Goal: Task Accomplishment & Management: Manage account settings

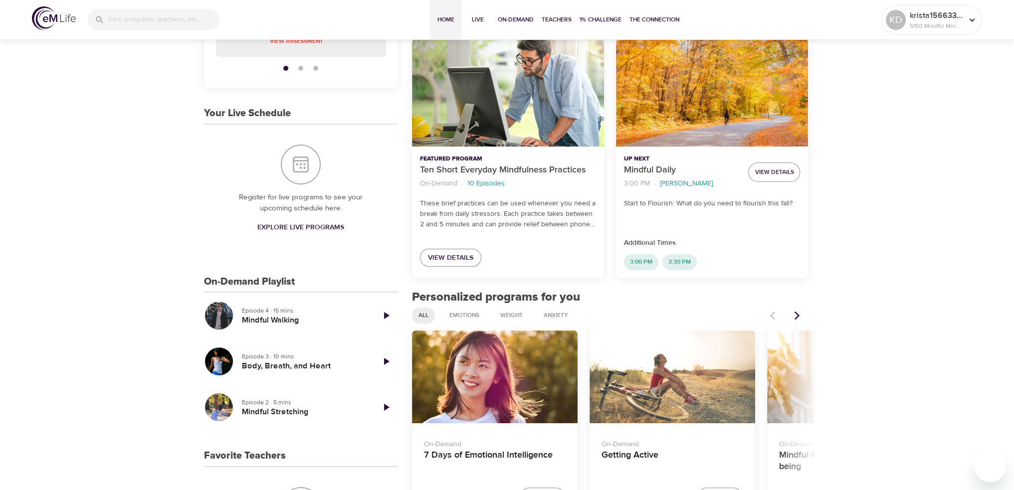
scroll to position [150, 0]
click at [435, 271] on div "View Details" at bounding box center [508, 257] width 192 height 40
click at [441, 263] on span "View Details" at bounding box center [450, 257] width 45 height 12
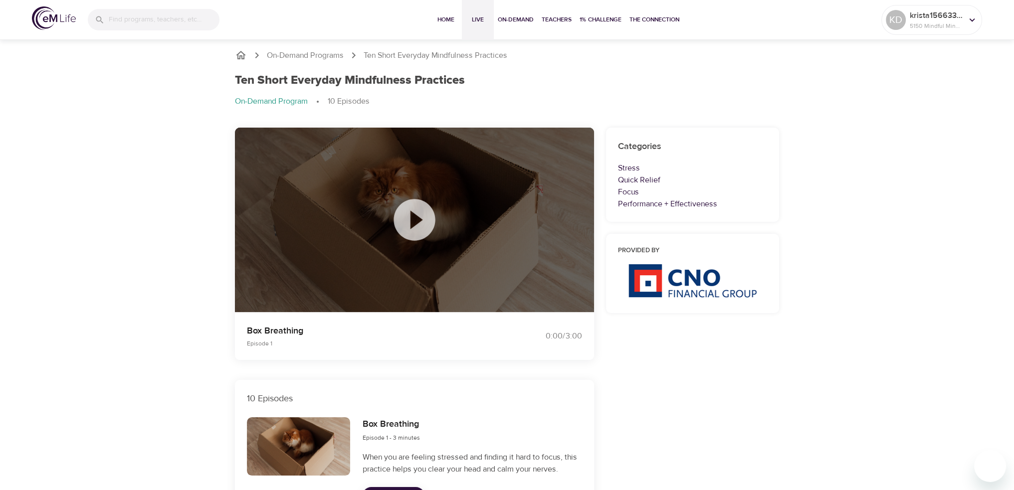
click at [473, 17] on span "Live" at bounding box center [478, 19] width 24 height 10
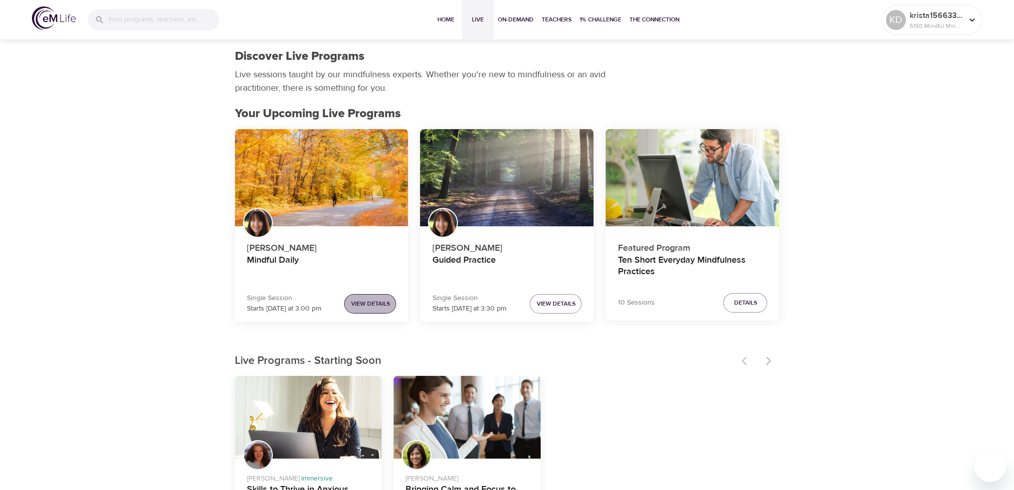
click at [365, 304] on span "View Details" at bounding box center [370, 304] width 39 height 10
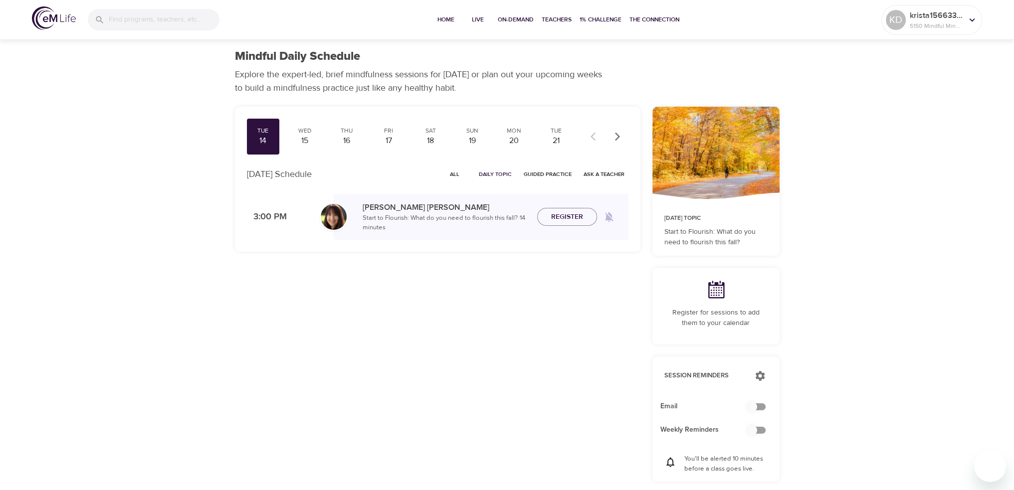
checkbox input "true"
click at [557, 216] on span "Register" at bounding box center [567, 217] width 32 height 12
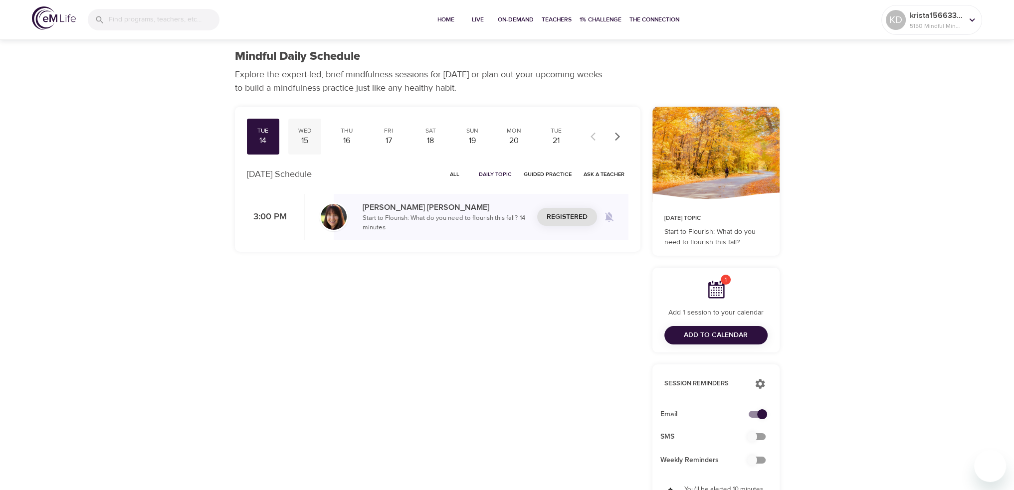
click at [306, 139] on div "15" at bounding box center [304, 140] width 25 height 11
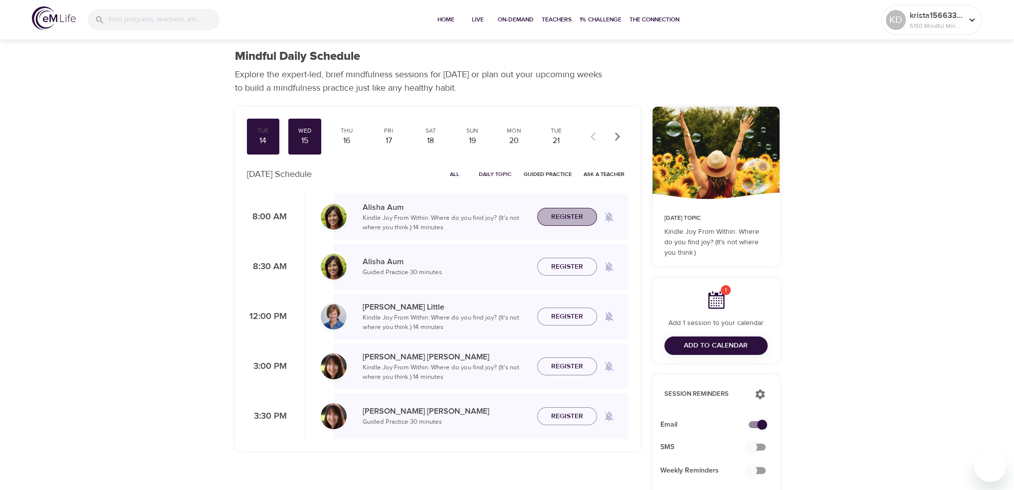
click at [566, 214] on span "Register" at bounding box center [567, 217] width 32 height 12
click at [343, 134] on div "Thu" at bounding box center [346, 131] width 25 height 8
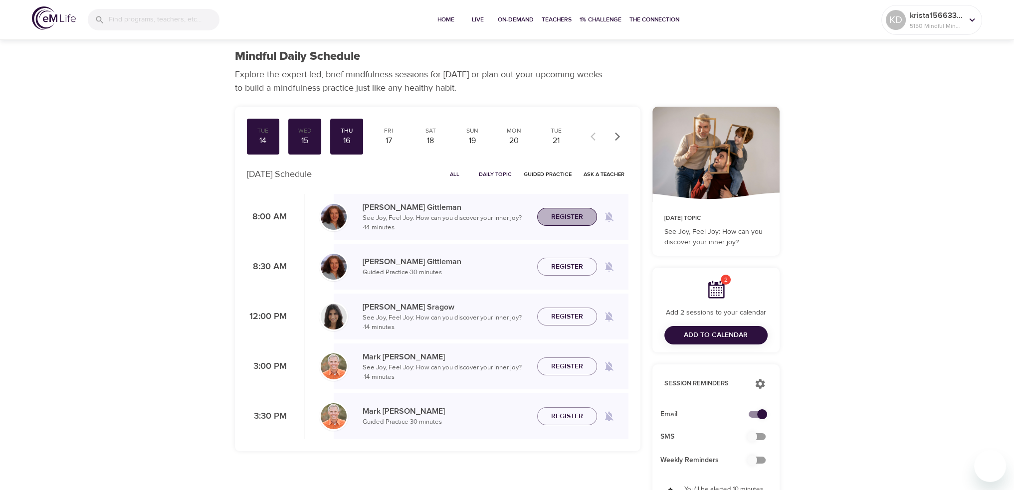
click at [566, 216] on span "Register" at bounding box center [567, 217] width 32 height 12
click at [517, 137] on div "20" at bounding box center [514, 140] width 25 height 11
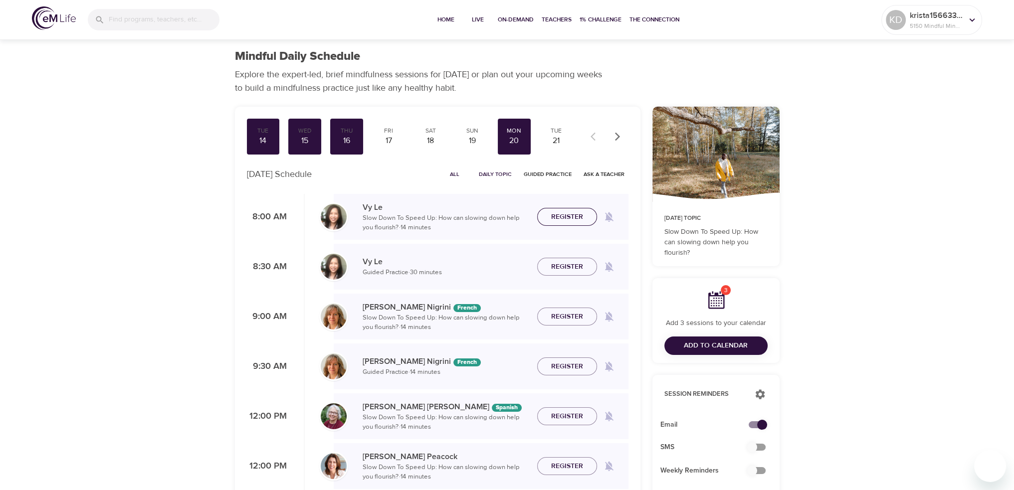
click at [567, 214] on span "Register" at bounding box center [567, 217] width 32 height 12
click at [553, 136] on div "21" at bounding box center [556, 140] width 25 height 11
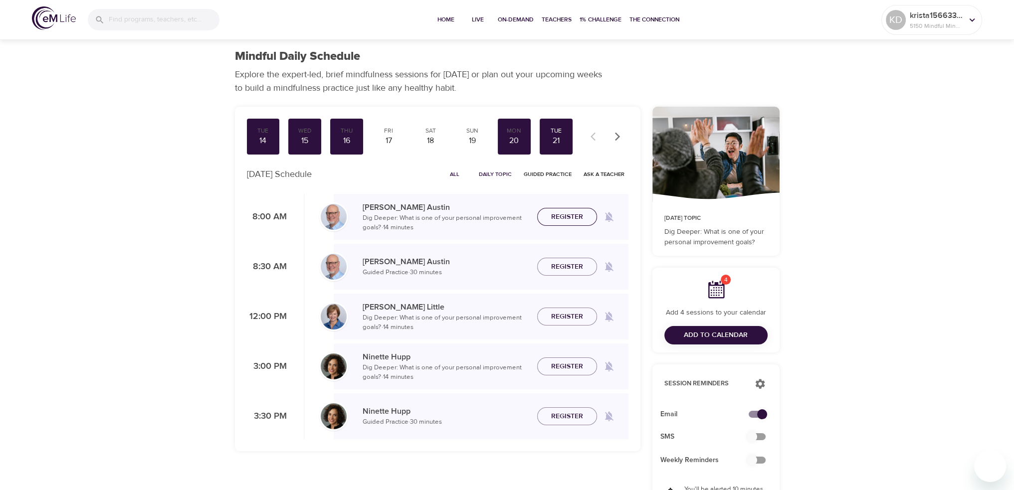
click at [558, 215] on span "Register" at bounding box center [567, 217] width 32 height 12
click at [612, 136] on icon "button" at bounding box center [617, 137] width 10 height 10
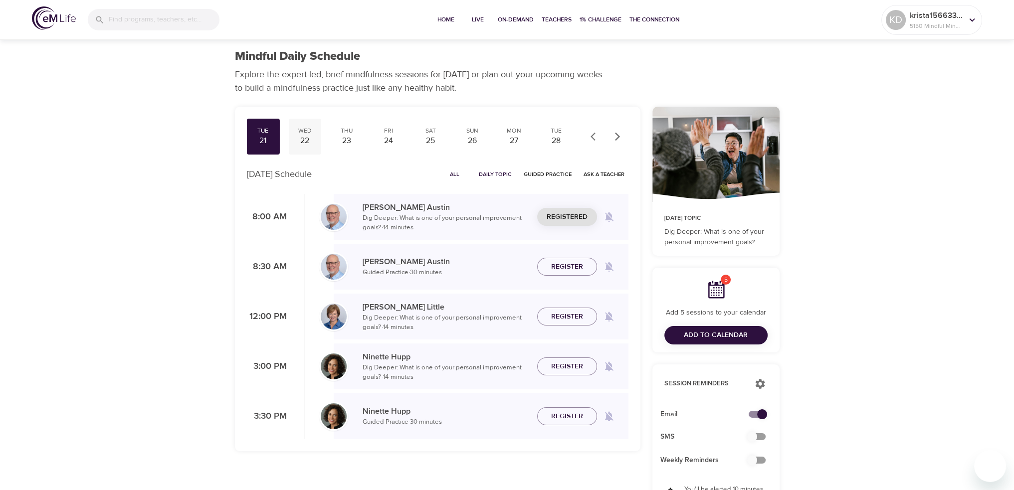
click at [304, 137] on div "22" at bounding box center [304, 140] width 25 height 11
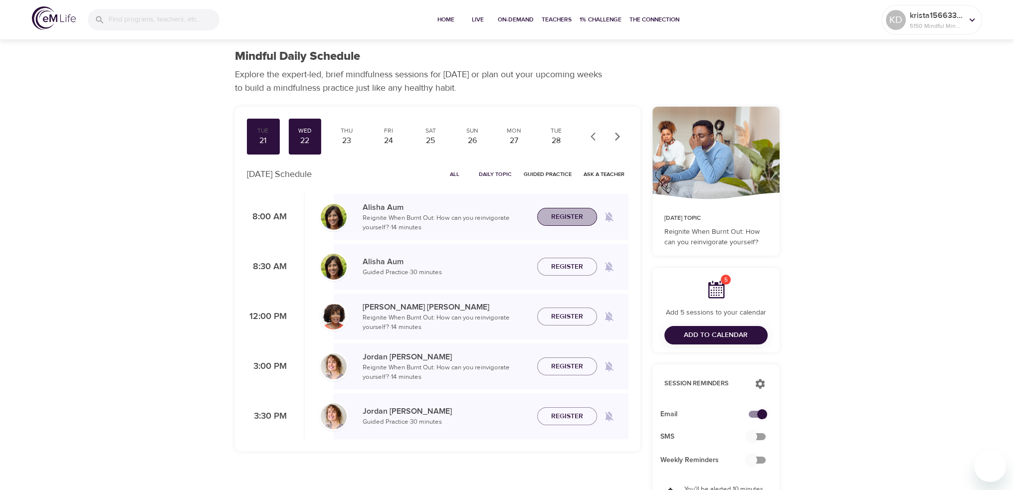
click at [556, 213] on span "Register" at bounding box center [567, 217] width 32 height 12
click at [695, 336] on span "Add to Calendar" at bounding box center [716, 335] width 64 height 12
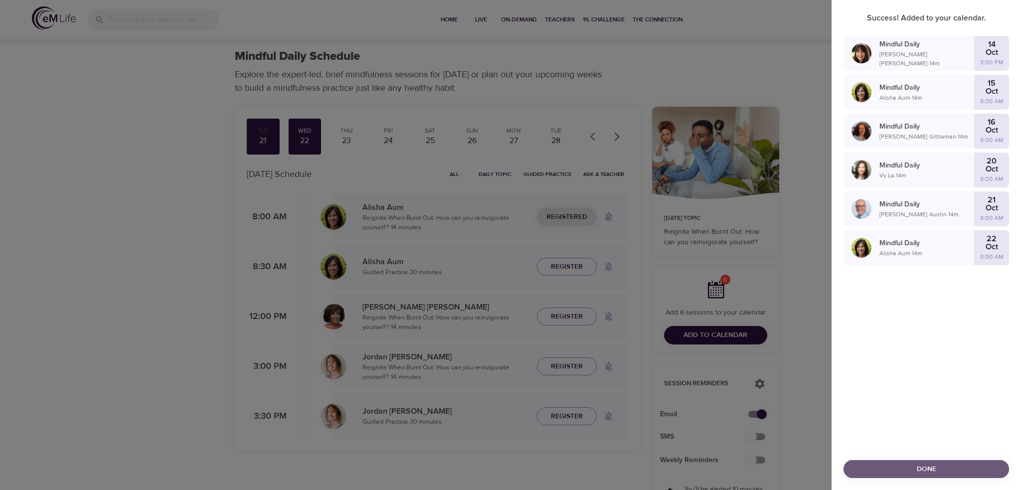
click at [899, 466] on span "Done" at bounding box center [927, 469] width 150 height 12
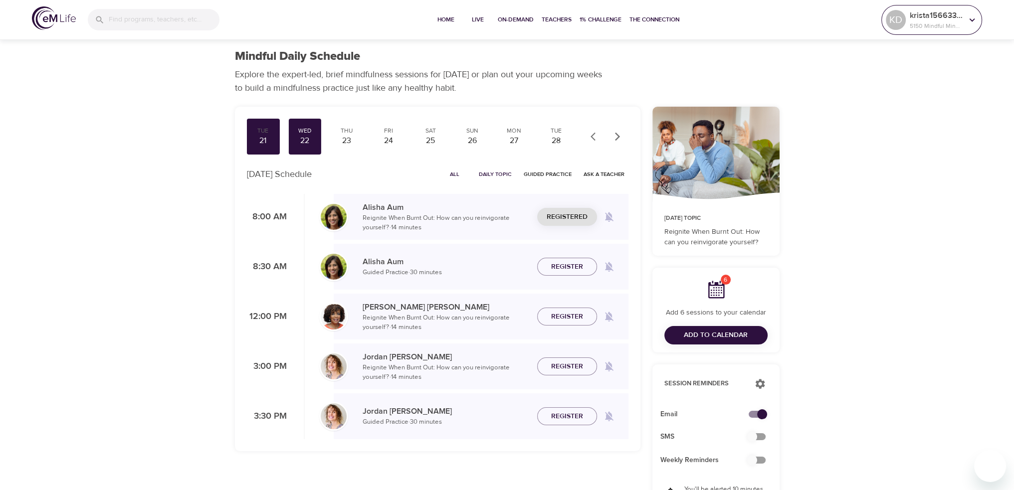
click at [968, 19] on icon at bounding box center [971, 19] width 11 height 11
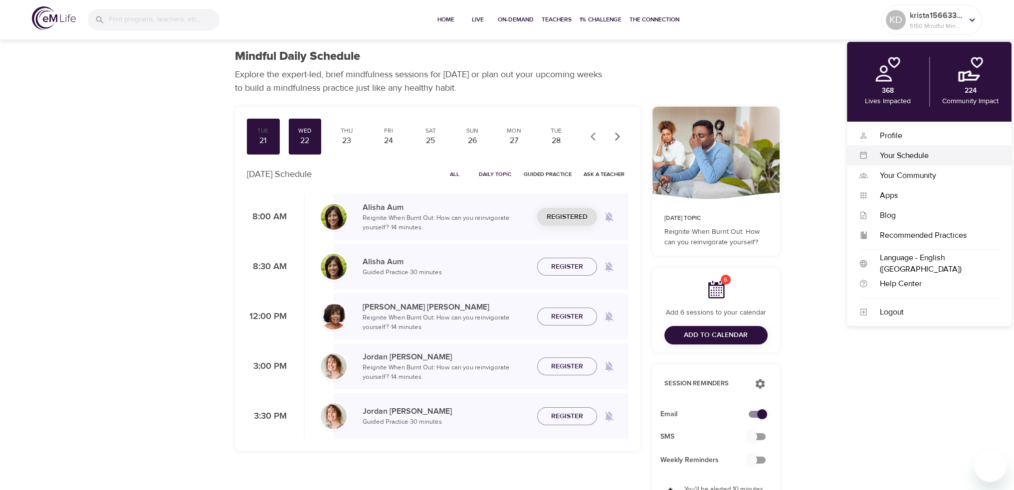
click at [894, 157] on div "Your Schedule" at bounding box center [934, 155] width 132 height 11
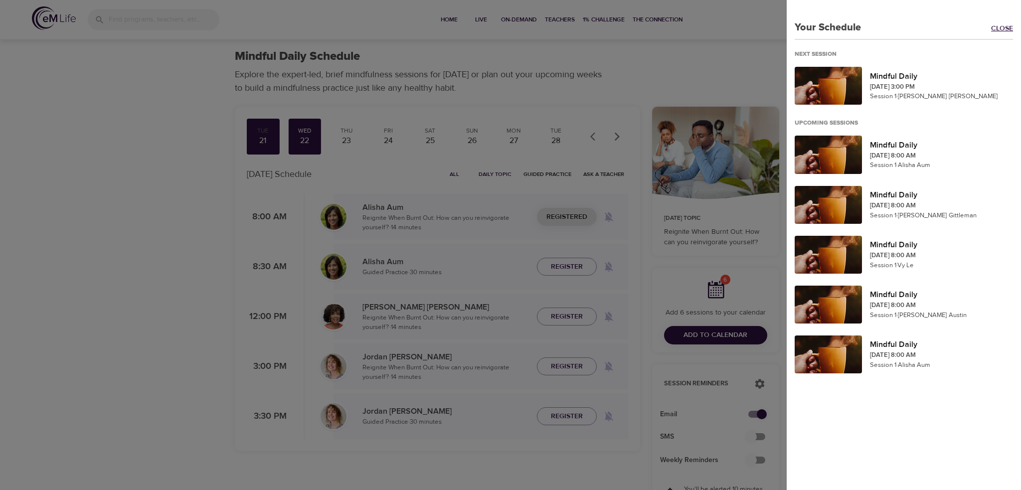
click at [992, 25] on link "Close" at bounding box center [1006, 28] width 30 height 11
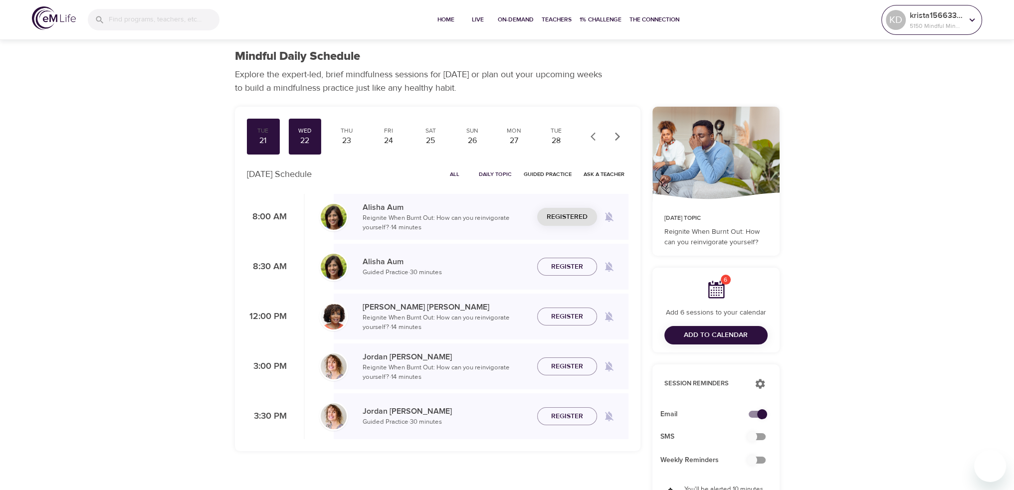
click at [939, 20] on div "krista1566335115 5150 Mindful Minutes" at bounding box center [935, 19] width 57 height 25
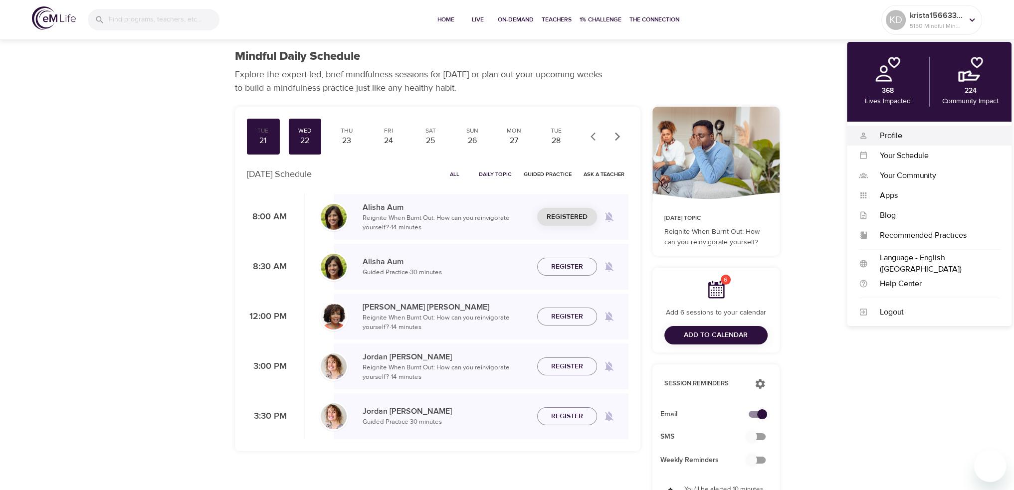
click at [884, 135] on div "Profile" at bounding box center [934, 135] width 132 height 11
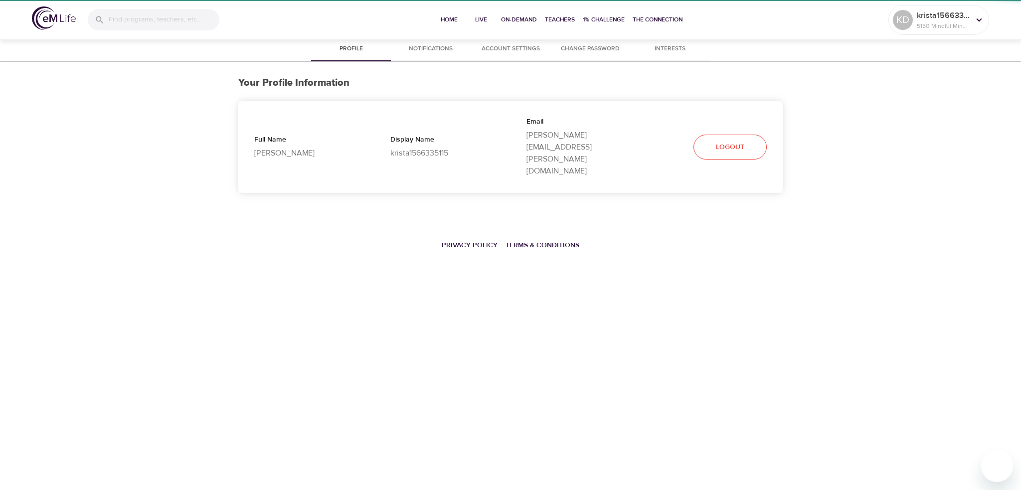
select select "10"
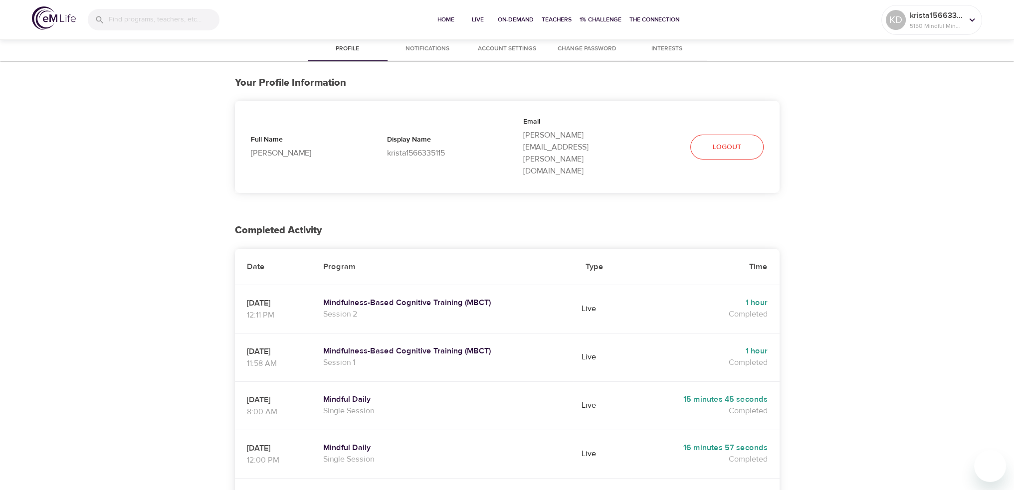
click at [423, 52] on span "Notifications" at bounding box center [427, 49] width 68 height 10
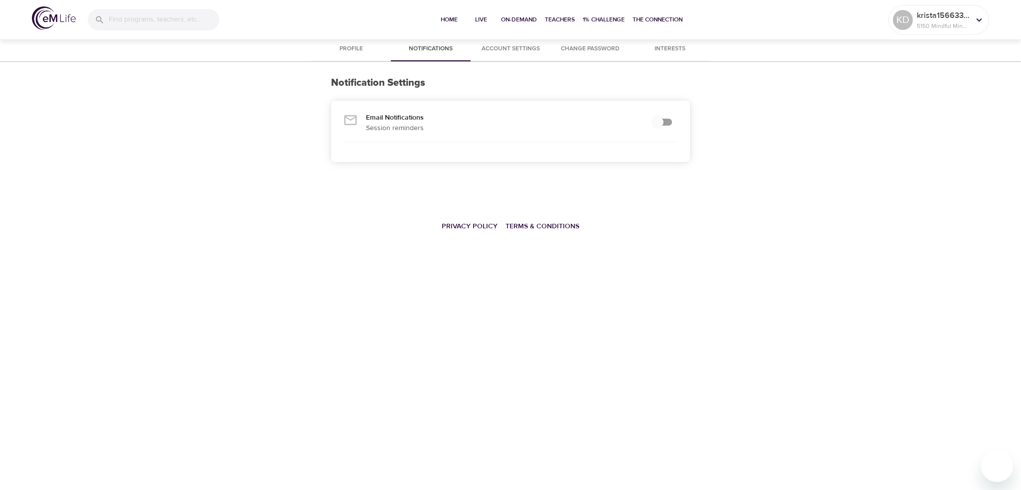
checkbox input "true"
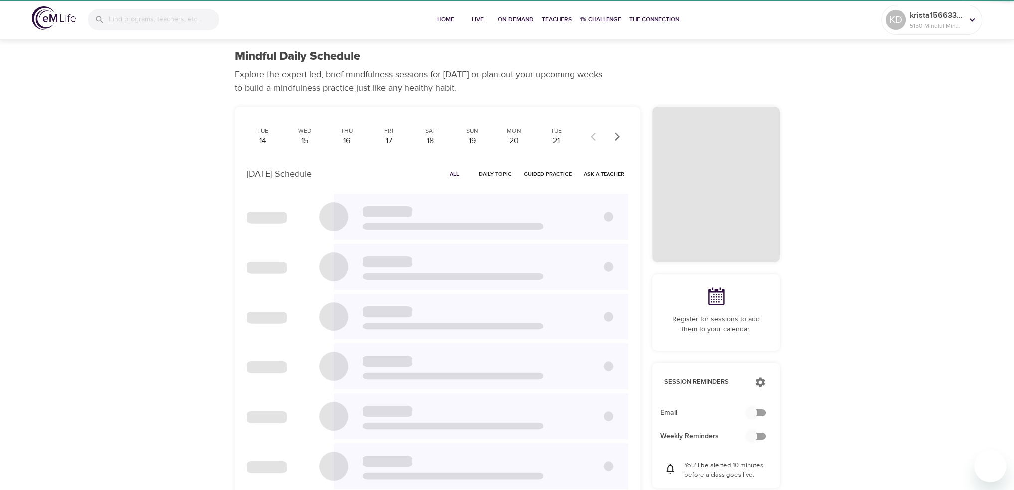
checkbox input "true"
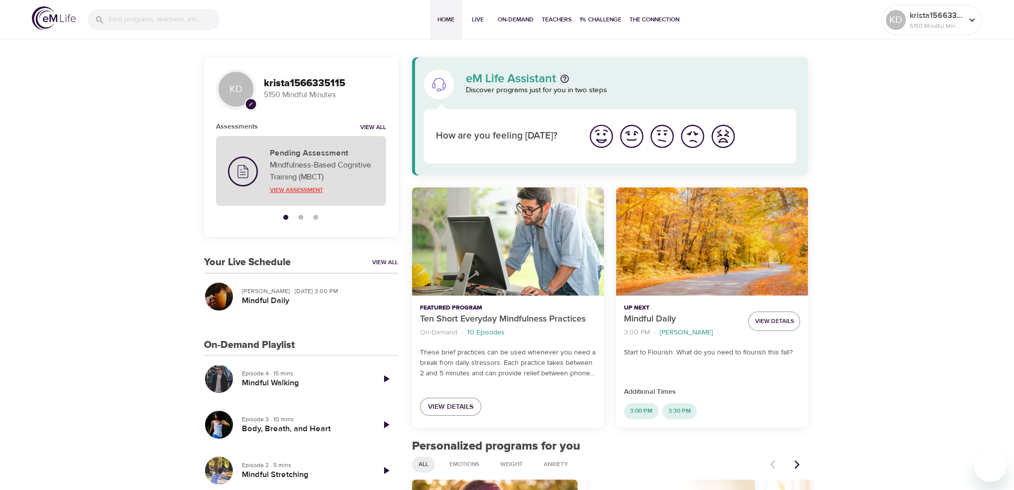
click at [279, 191] on p "View Assessment" at bounding box center [322, 189] width 104 height 9
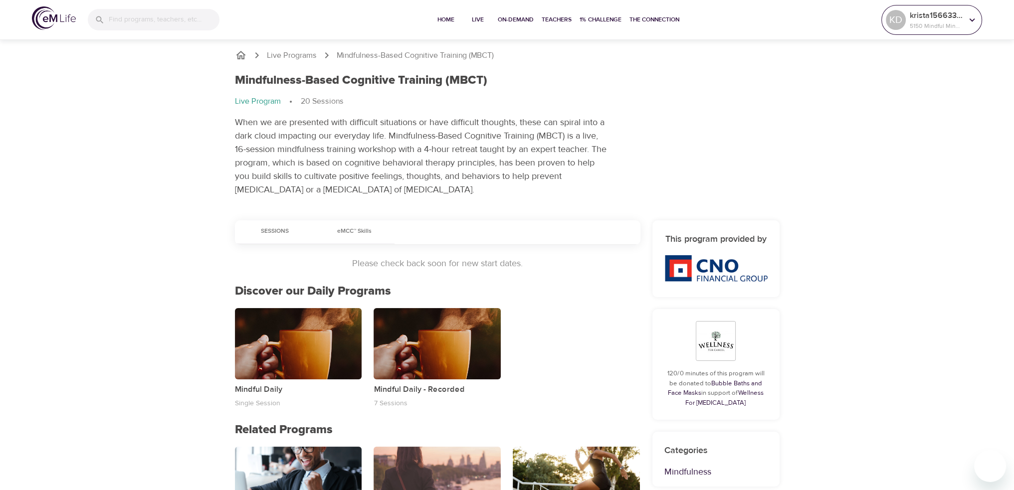
click at [932, 20] on p "krista1566335115" at bounding box center [935, 15] width 53 height 12
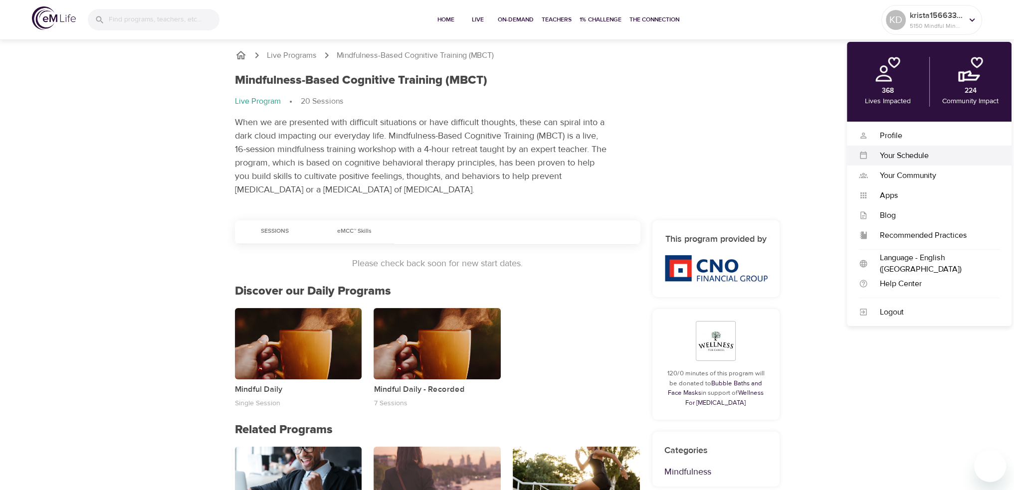
click at [878, 159] on div "Your Schedule" at bounding box center [934, 155] width 132 height 11
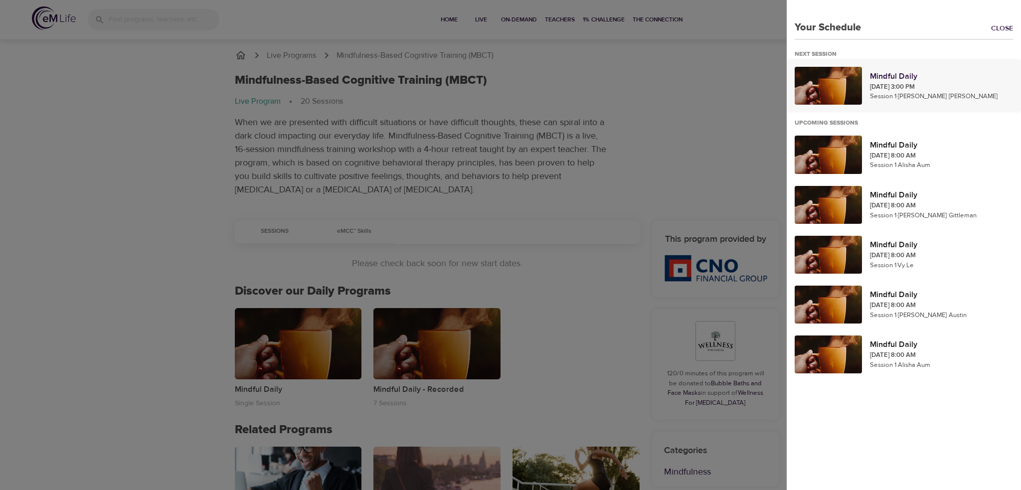
click at [824, 88] on div at bounding box center [828, 86] width 67 height 38
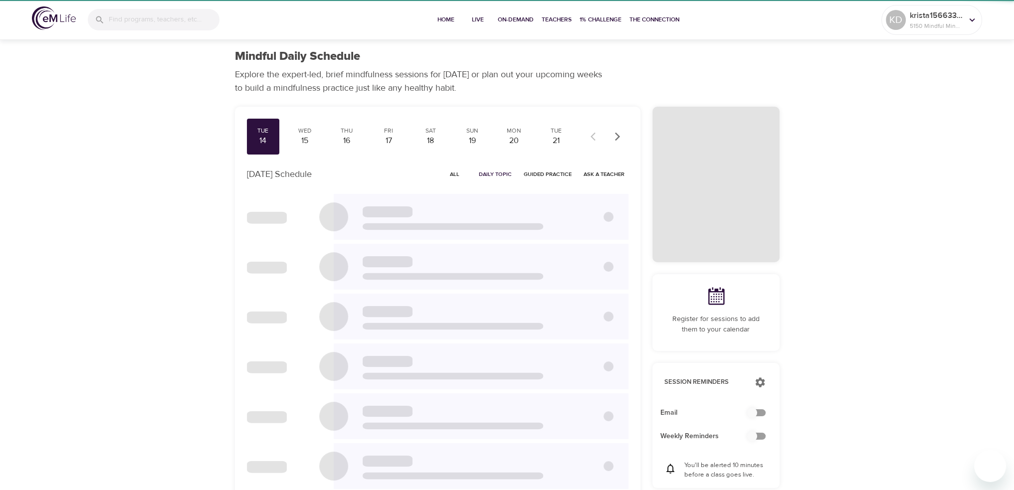
checkbox input "true"
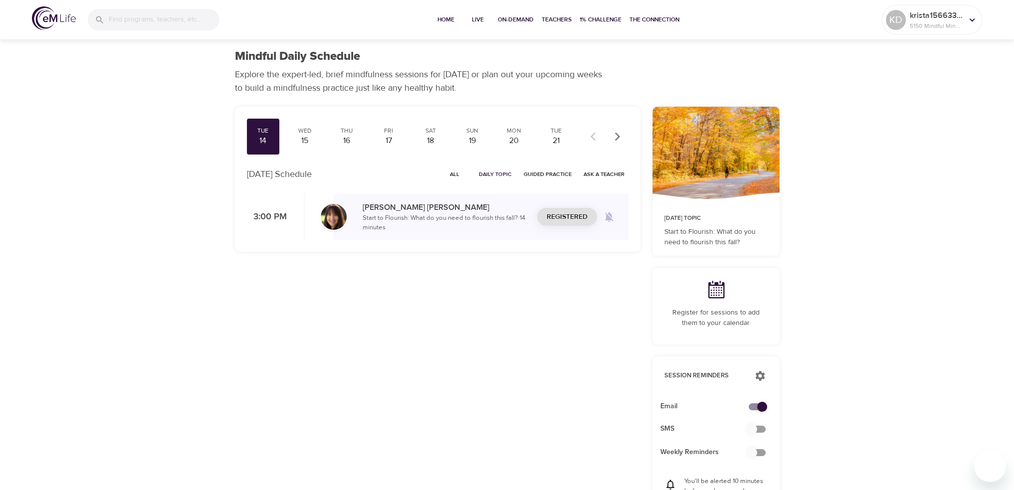
click at [708, 319] on p "Register for sessions to add them to your calendar" at bounding box center [715, 318] width 103 height 21
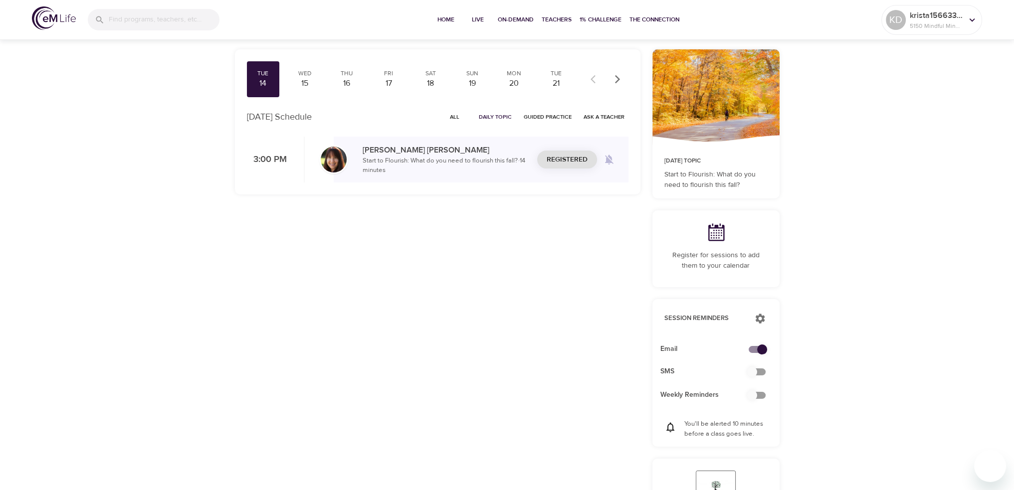
scroll to position [100, 0]
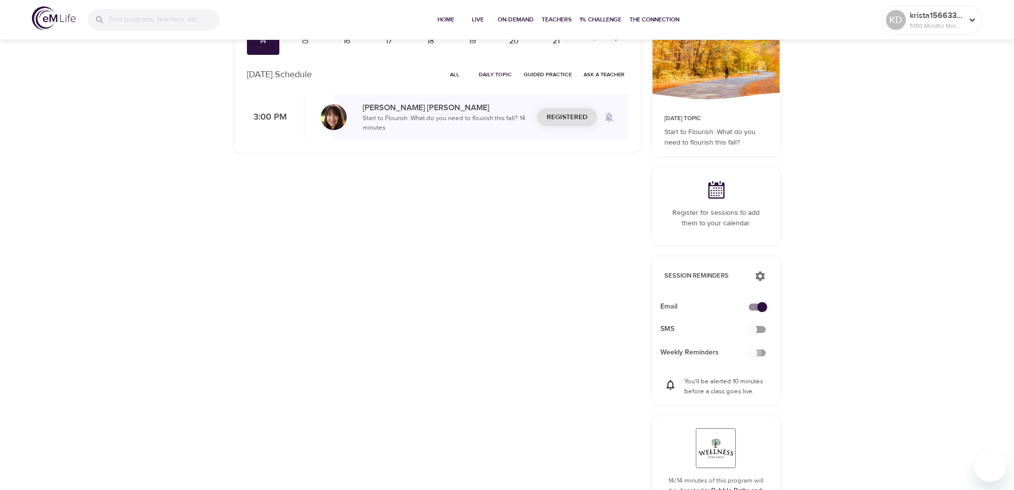
click at [759, 352] on input "checkbox" at bounding box center [752, 353] width 57 height 19
checkbox input "false"
click at [752, 305] on input "checkbox" at bounding box center [761, 307] width 57 height 19
click at [760, 307] on input "checkbox" at bounding box center [752, 307] width 57 height 19
checkbox input "true"
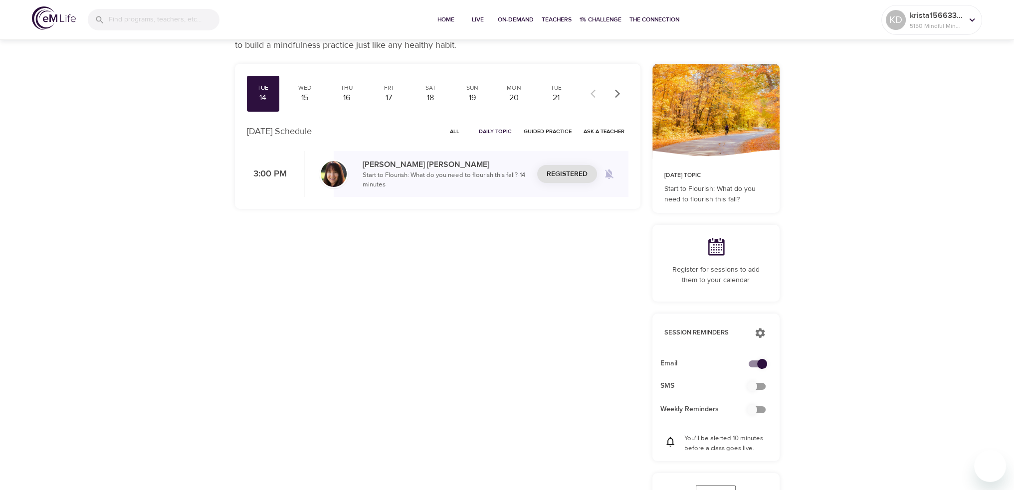
scroll to position [0, 0]
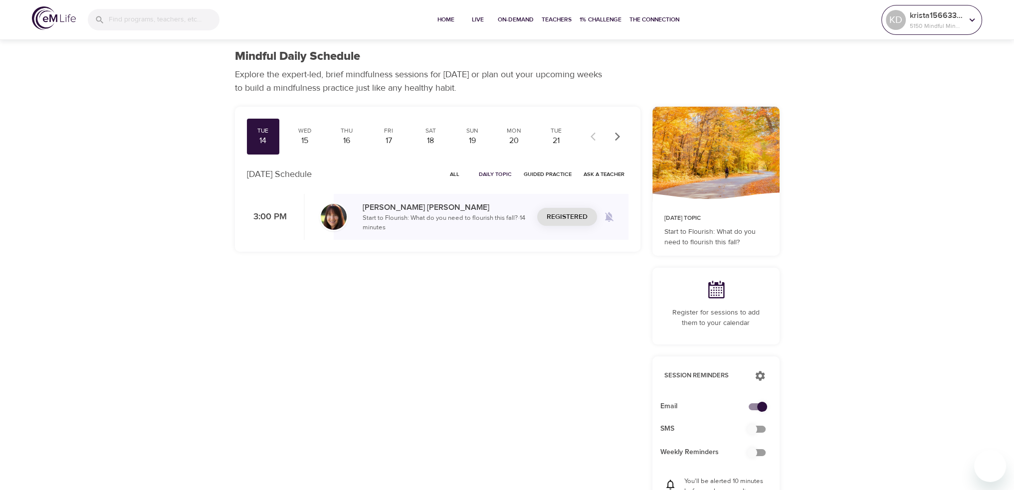
click at [971, 21] on icon at bounding box center [971, 19] width 11 height 11
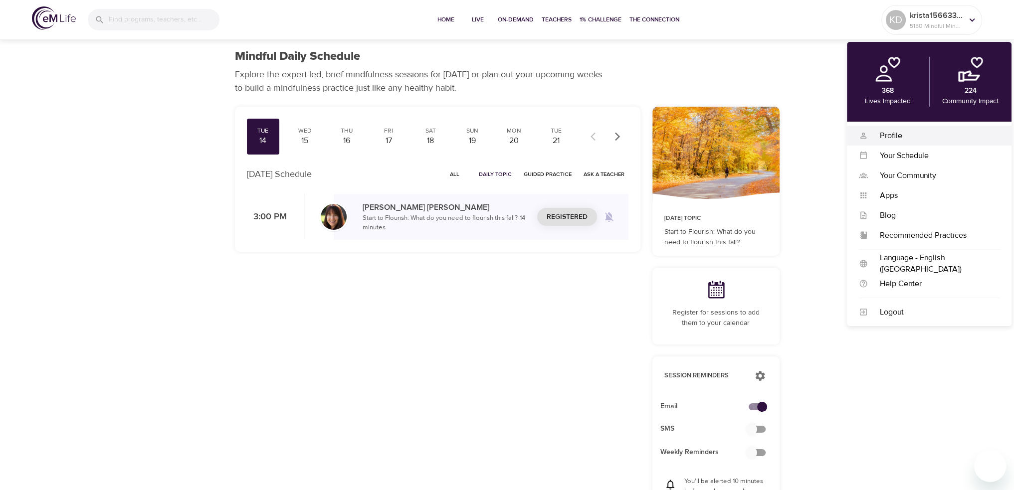
click at [878, 135] on div "Profile" at bounding box center [934, 135] width 132 height 11
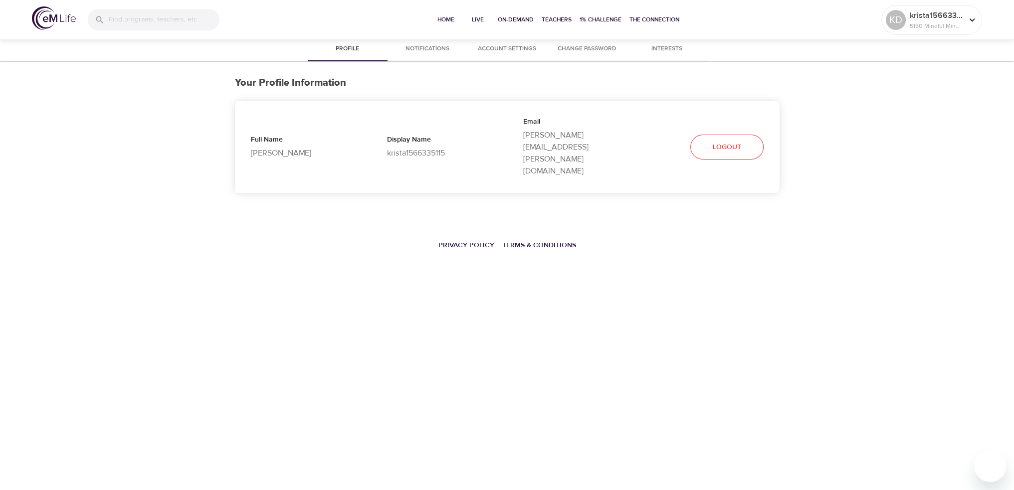
select select "10"
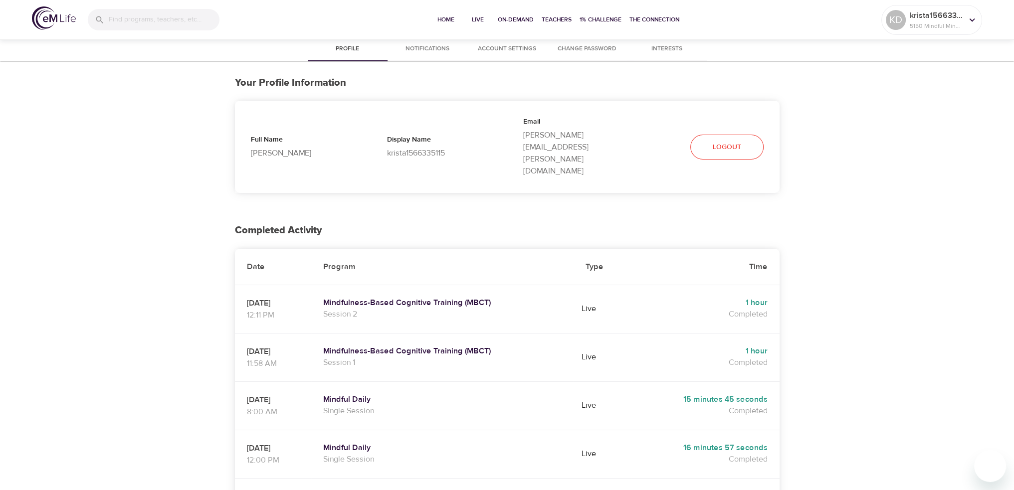
click at [581, 137] on p "[PERSON_NAME][EMAIL_ADDRESS][PERSON_NAME][DOMAIN_NAME]" at bounding box center [575, 153] width 104 height 48
click at [600, 136] on p "[PERSON_NAME][EMAIL_ADDRESS][PERSON_NAME][DOMAIN_NAME]" at bounding box center [575, 153] width 104 height 48
click at [491, 47] on span "Account Settings" at bounding box center [507, 49] width 68 height 10
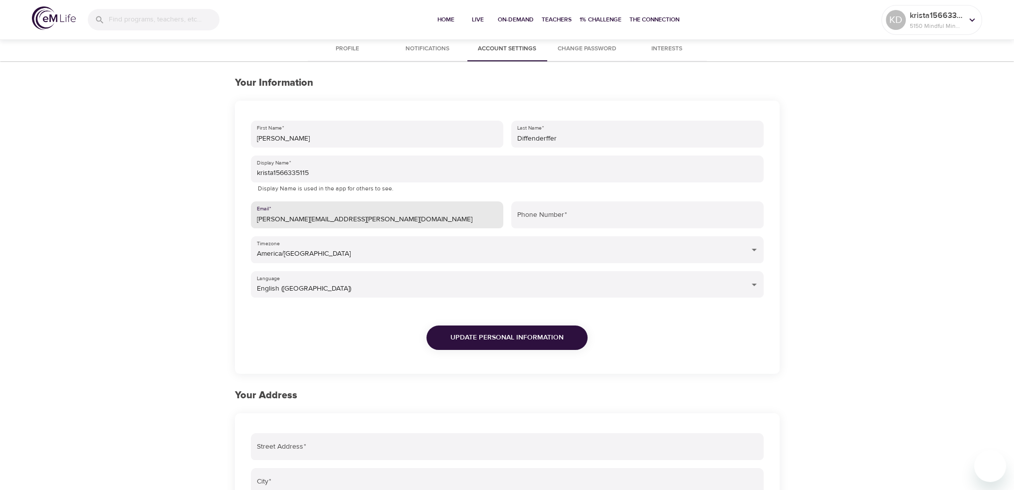
click at [319, 217] on input "[PERSON_NAME][EMAIL_ADDRESS][PERSON_NAME][DOMAIN_NAME]" at bounding box center [377, 214] width 252 height 27
click at [381, 220] on input "krista.diffenderffer@cnoinc.com" at bounding box center [377, 214] width 252 height 27
type input "krista.diffenderffer@cnoinc.com"
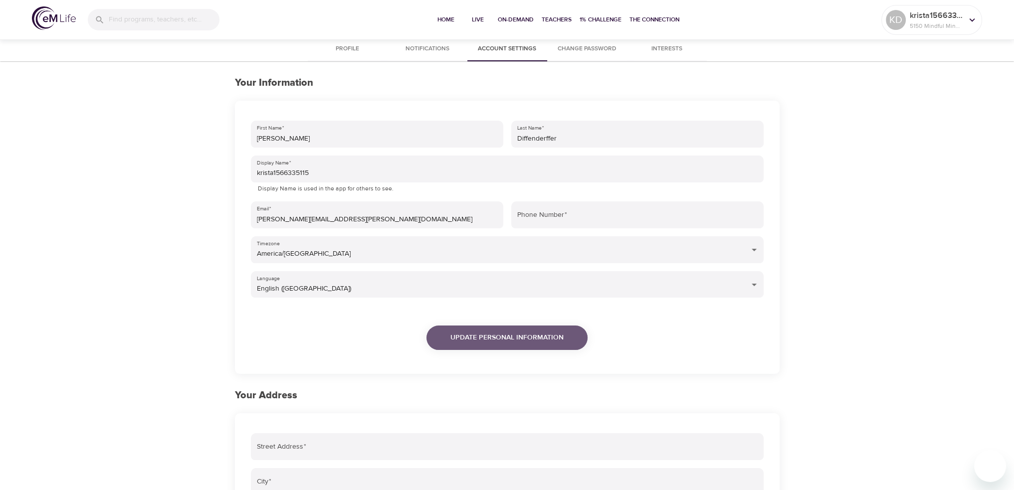
click at [485, 336] on span "Update Personal Information" at bounding box center [506, 338] width 113 height 12
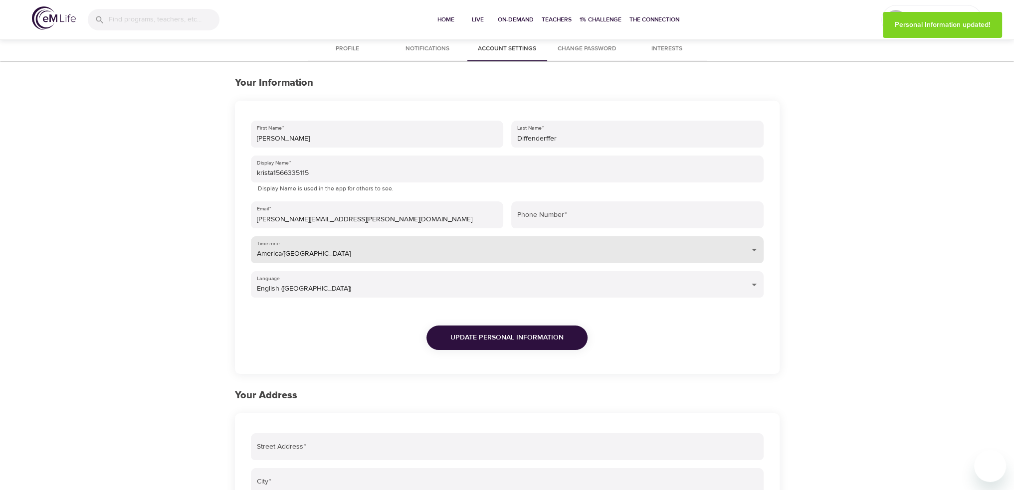
click at [754, 245] on body "Home Live On-Demand Teachers 1% Challenge The Connection KD krista1566335115 51…" at bounding box center [507, 371] width 1014 height 742
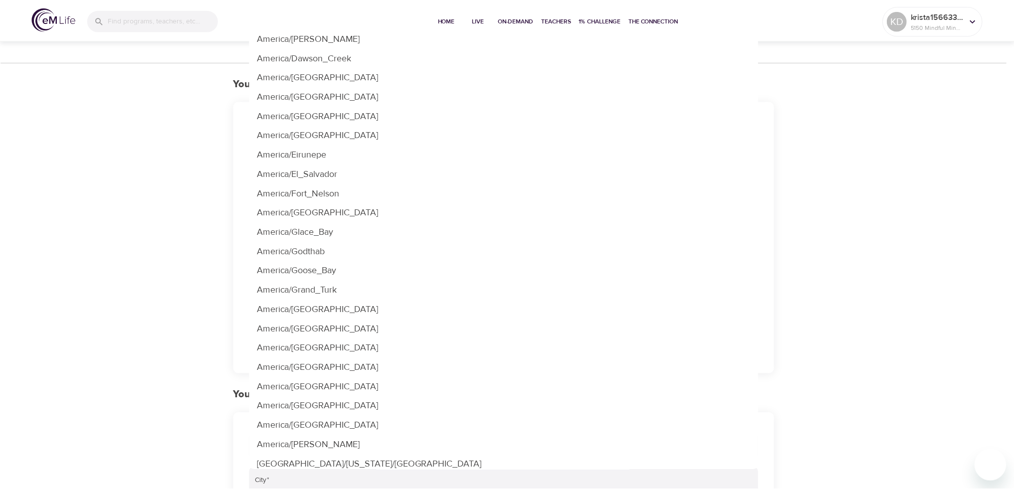
scroll to position [2032, 0]
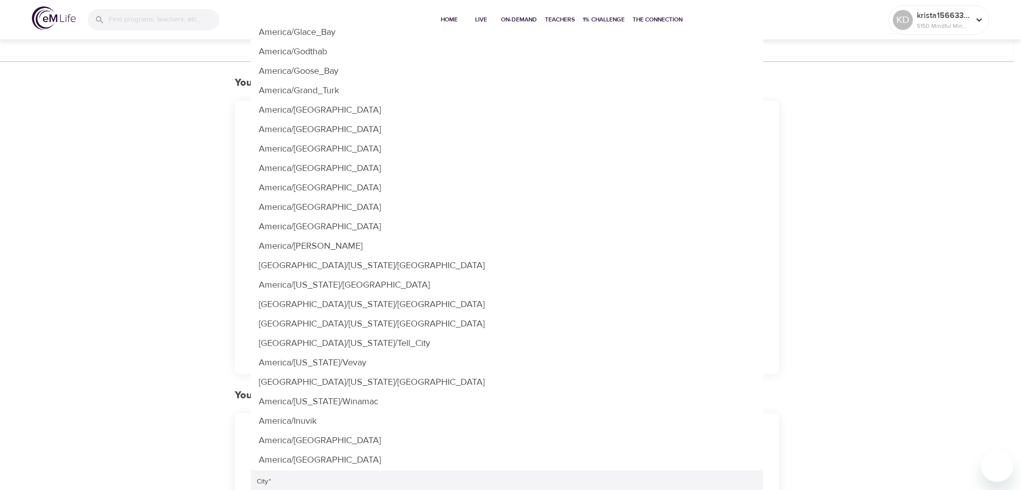
click at [865, 215] on div at bounding box center [510, 245] width 1021 height 490
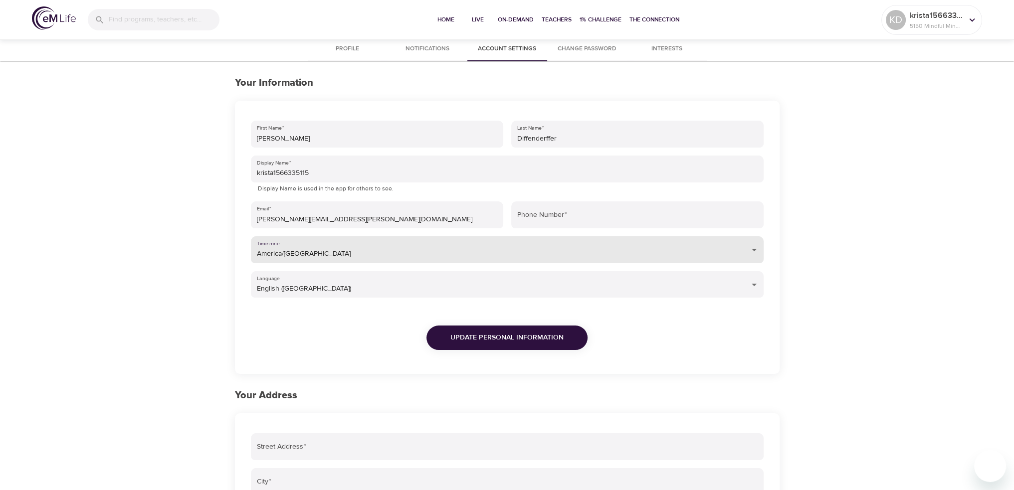
click at [342, 47] on span "Profile" at bounding box center [348, 49] width 68 height 10
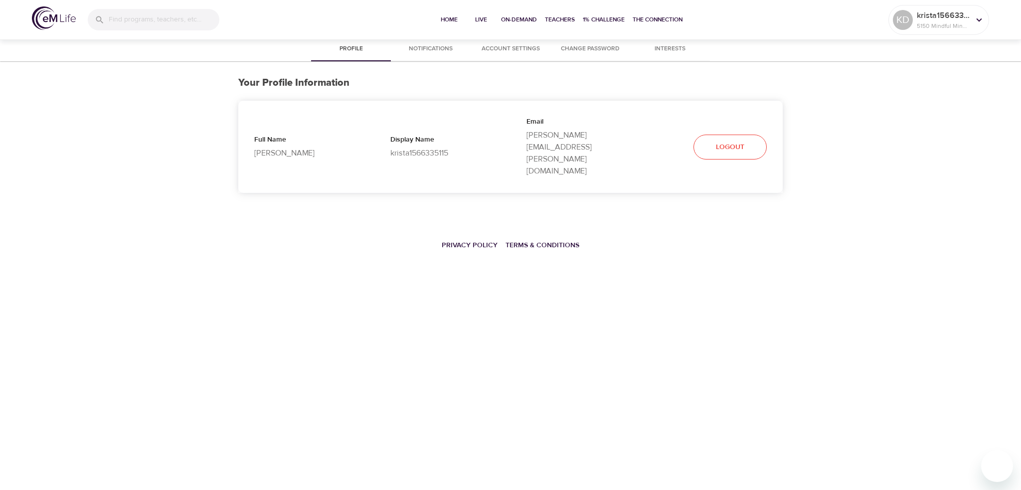
select select "10"
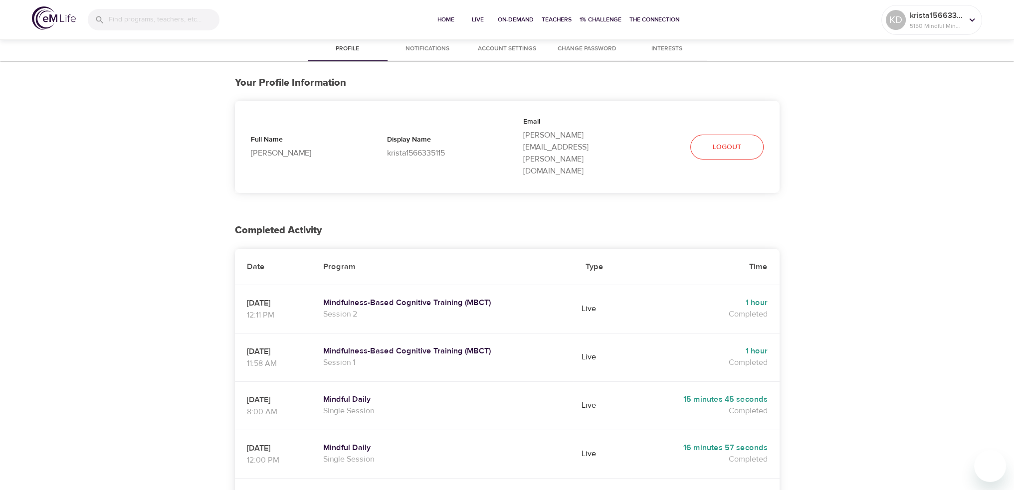
click at [422, 44] on span "Notifications" at bounding box center [427, 49] width 68 height 10
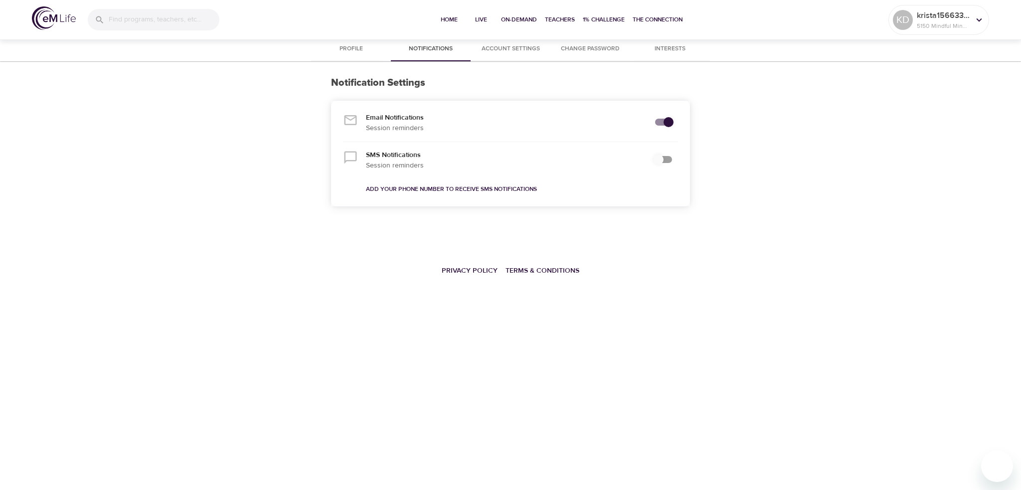
click at [662, 121] on input "secondary checkbox" at bounding box center [668, 122] width 57 height 19
checkbox input "true"
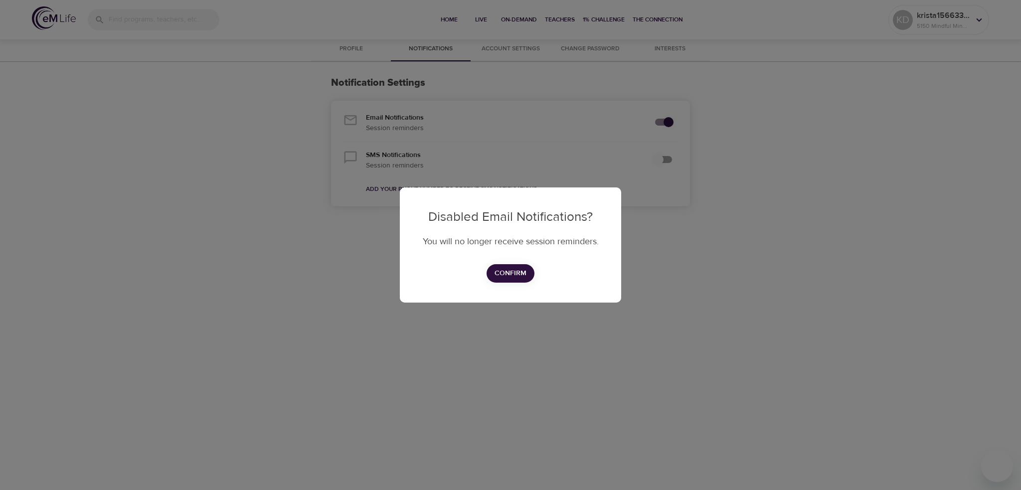
click at [759, 173] on div "Disabled Email Notifications? You will no longer receive session reminders. Con…" at bounding box center [510, 245] width 1021 height 490
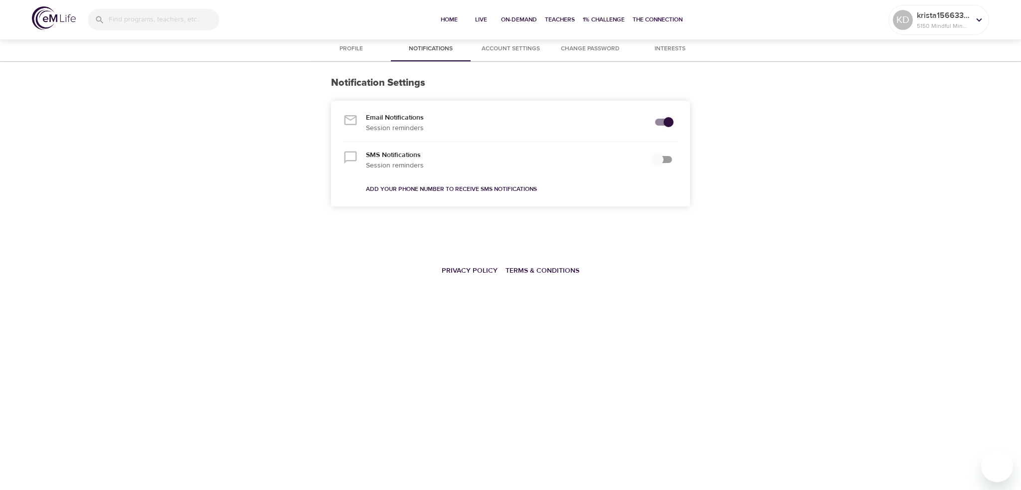
click at [495, 48] on span "Account Settings" at bounding box center [511, 49] width 68 height 10
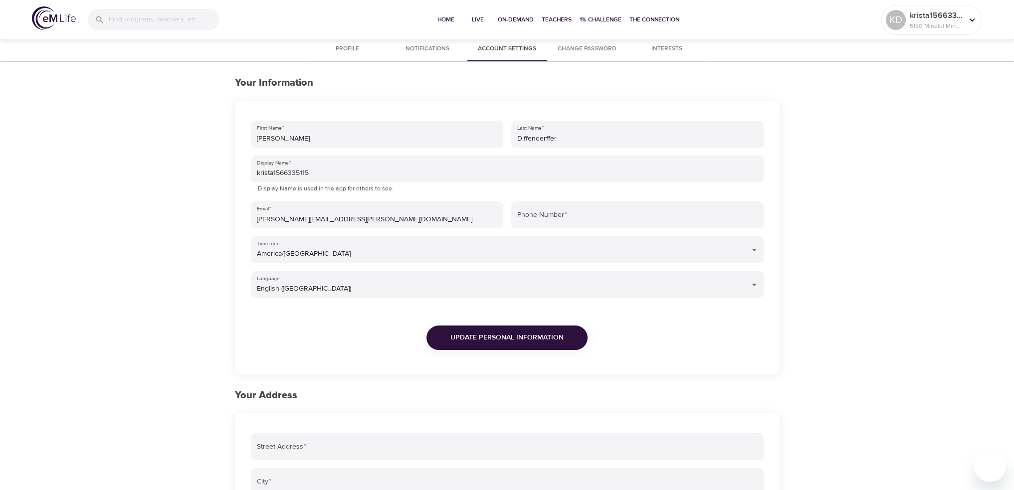
click at [345, 50] on span "Profile" at bounding box center [348, 49] width 68 height 10
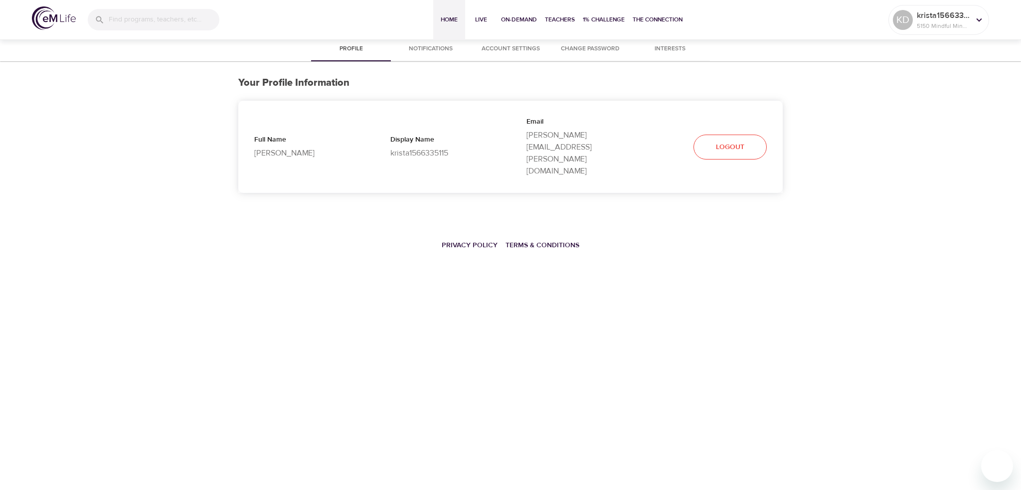
select select "10"
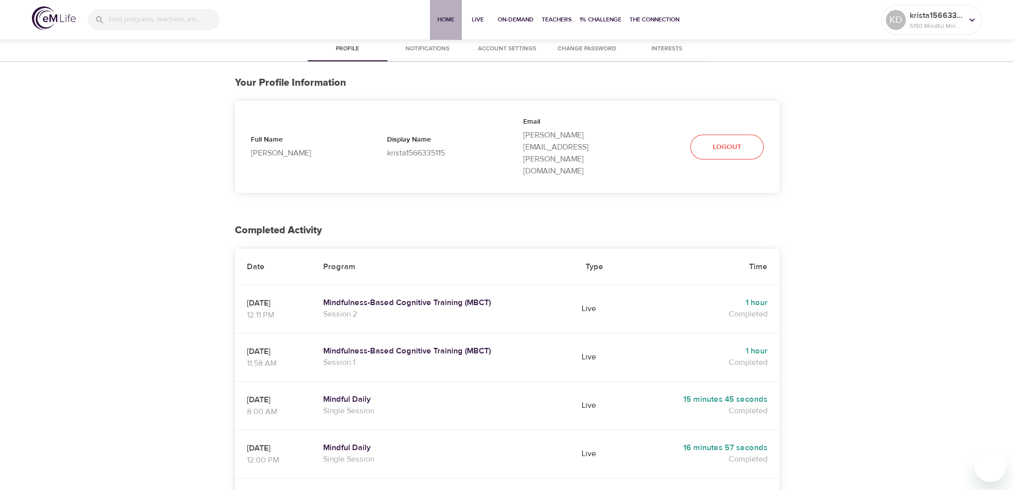
click at [445, 19] on span "Home" at bounding box center [446, 19] width 24 height 10
